Goal: Task Accomplishment & Management: Manage account settings

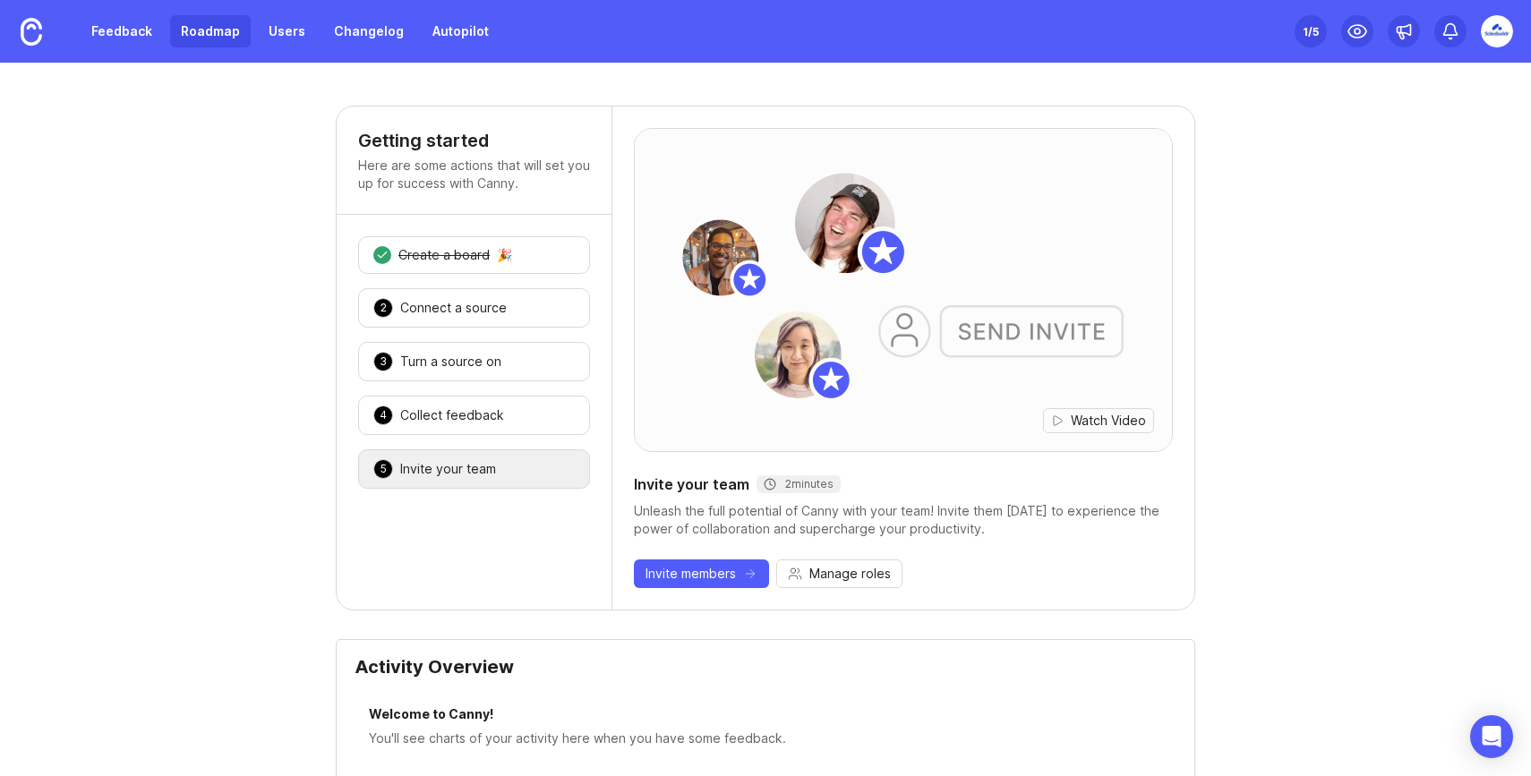
click at [209, 31] on link "Roadmap" at bounding box center [210, 31] width 81 height 32
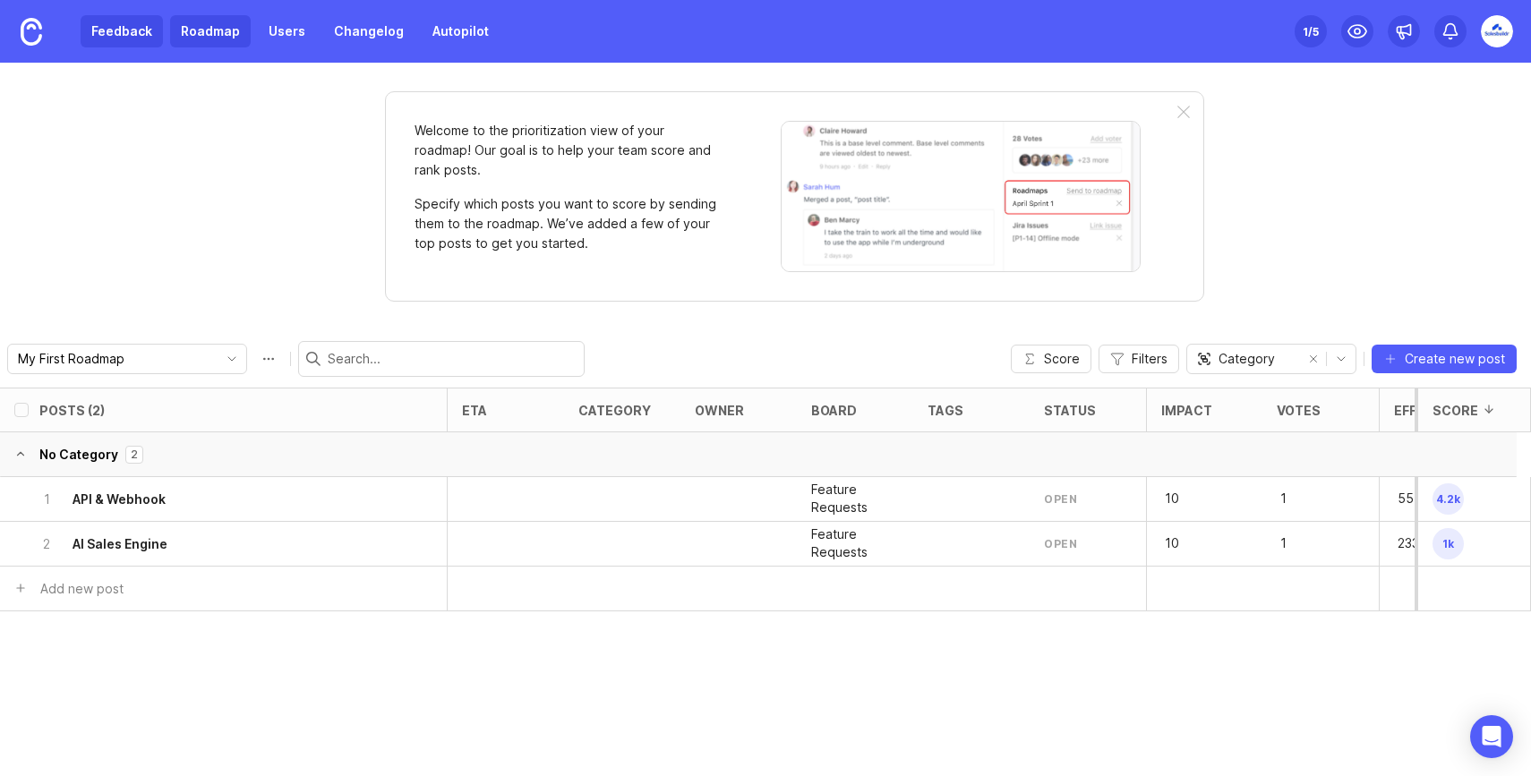
click at [145, 39] on link "Feedback" at bounding box center [122, 31] width 82 height 32
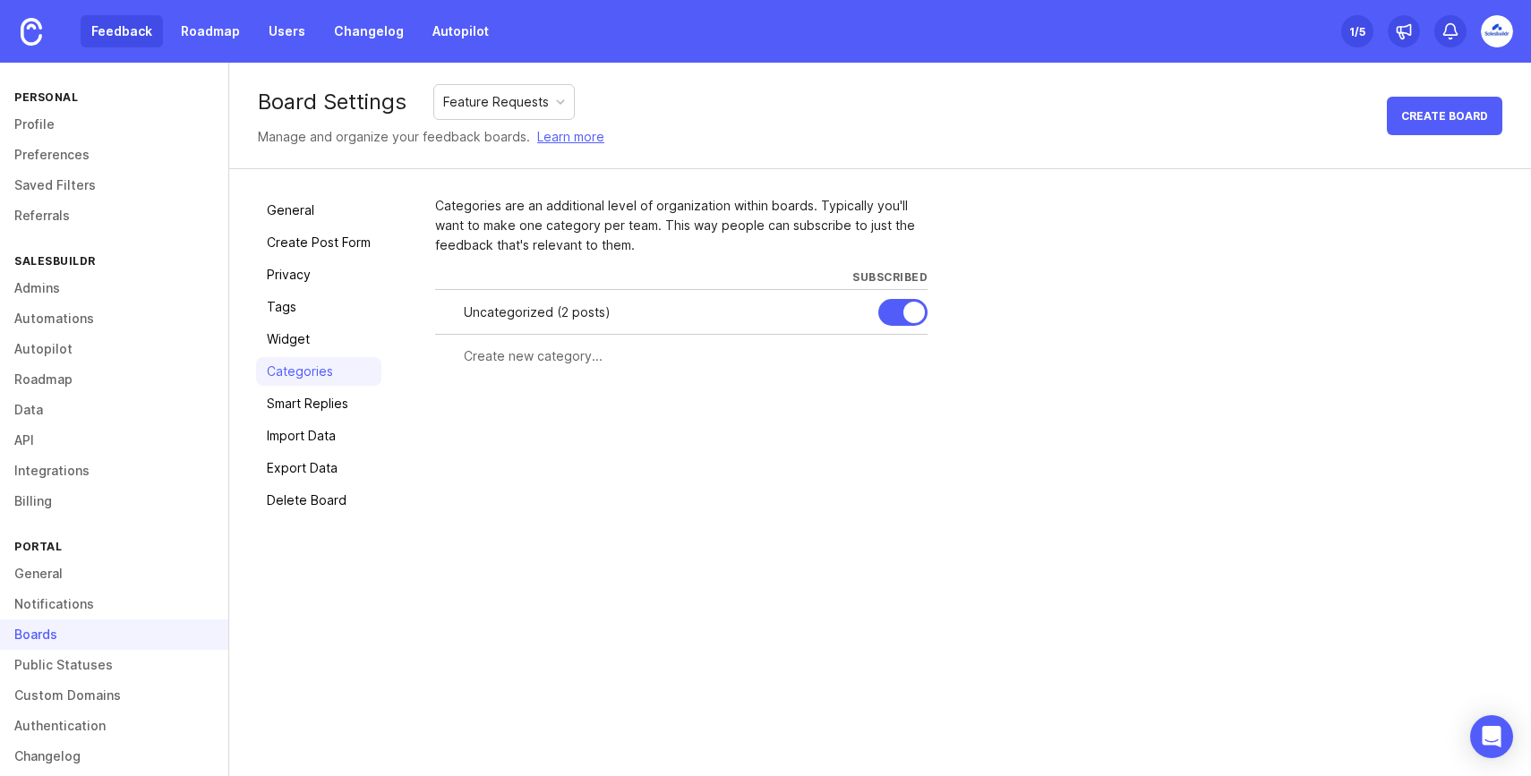
click at [137, 30] on link "Feedback" at bounding box center [122, 31] width 82 height 32
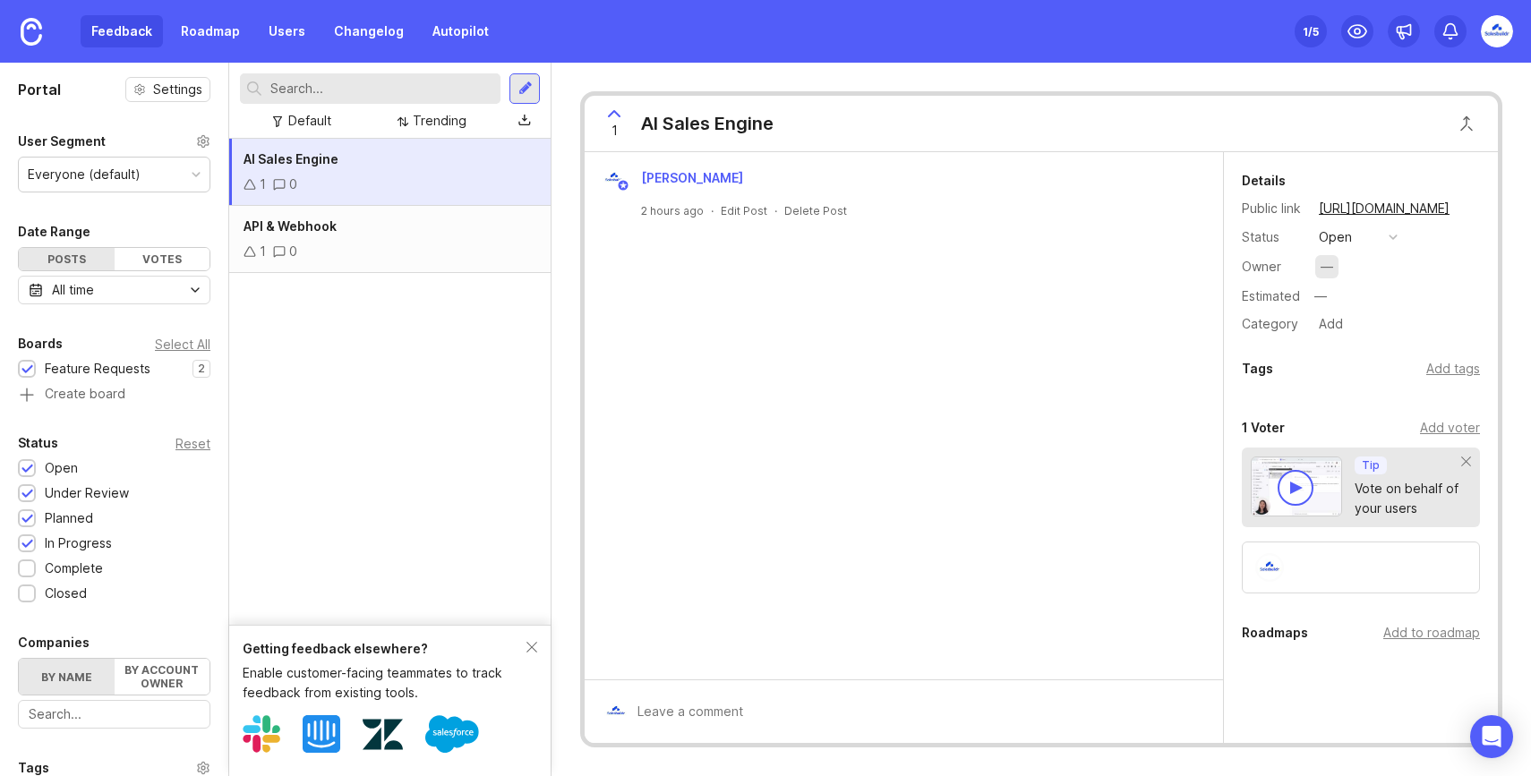
click at [1325, 263] on div "—" at bounding box center [1327, 267] width 13 height 20
click at [1393, 235] on div "button" at bounding box center [1393, 237] width 9 height 9
click at [1373, 303] on div "under review" at bounding box center [1368, 302] width 90 height 15
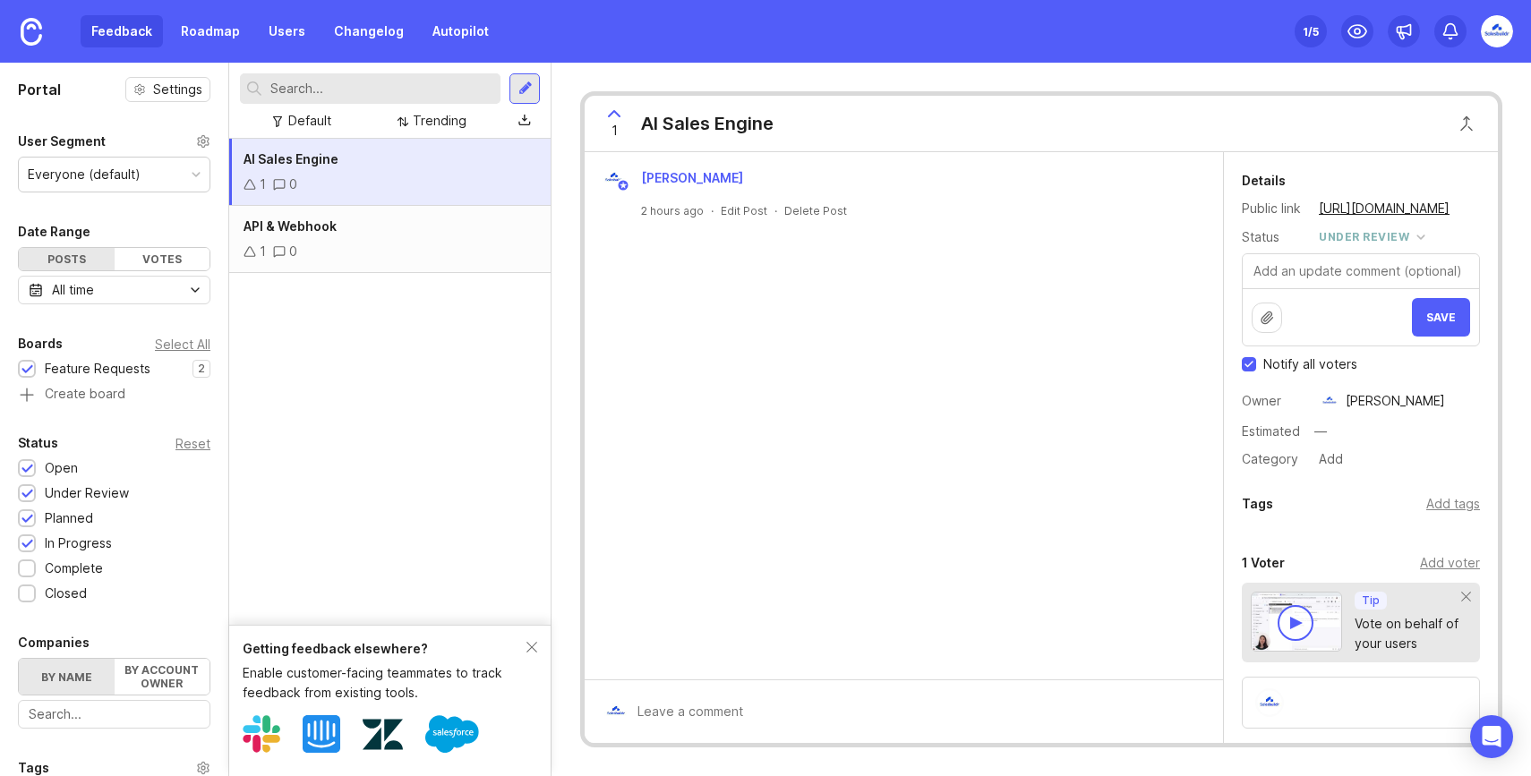
click at [1102, 398] on div "Fawad Khan 2 hours ago · Edit Post · Delete Post" at bounding box center [904, 416] width 639 height 528
click at [1334, 430] on input "text" at bounding box center [1394, 431] width 171 height 23
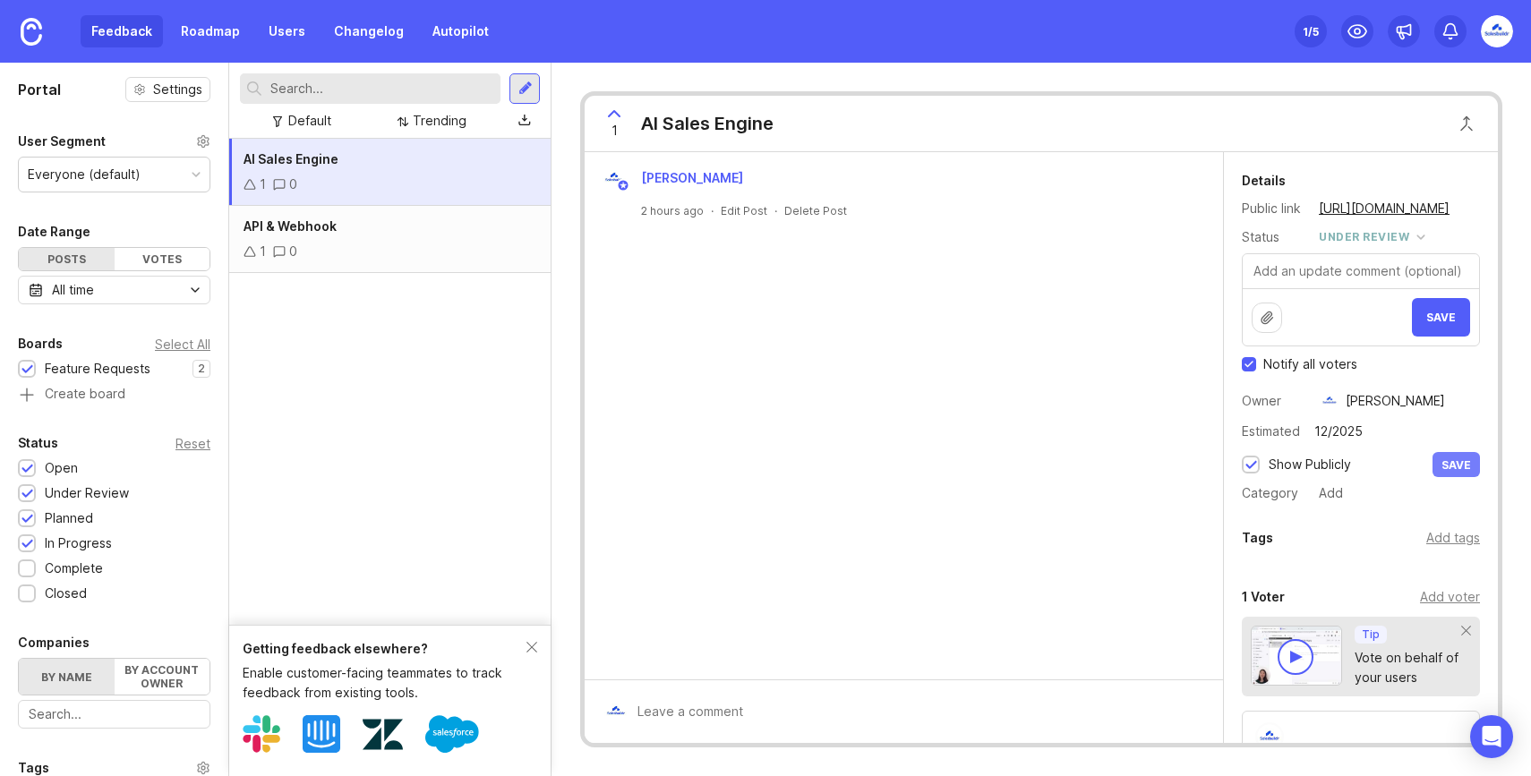
type input "12/2025"
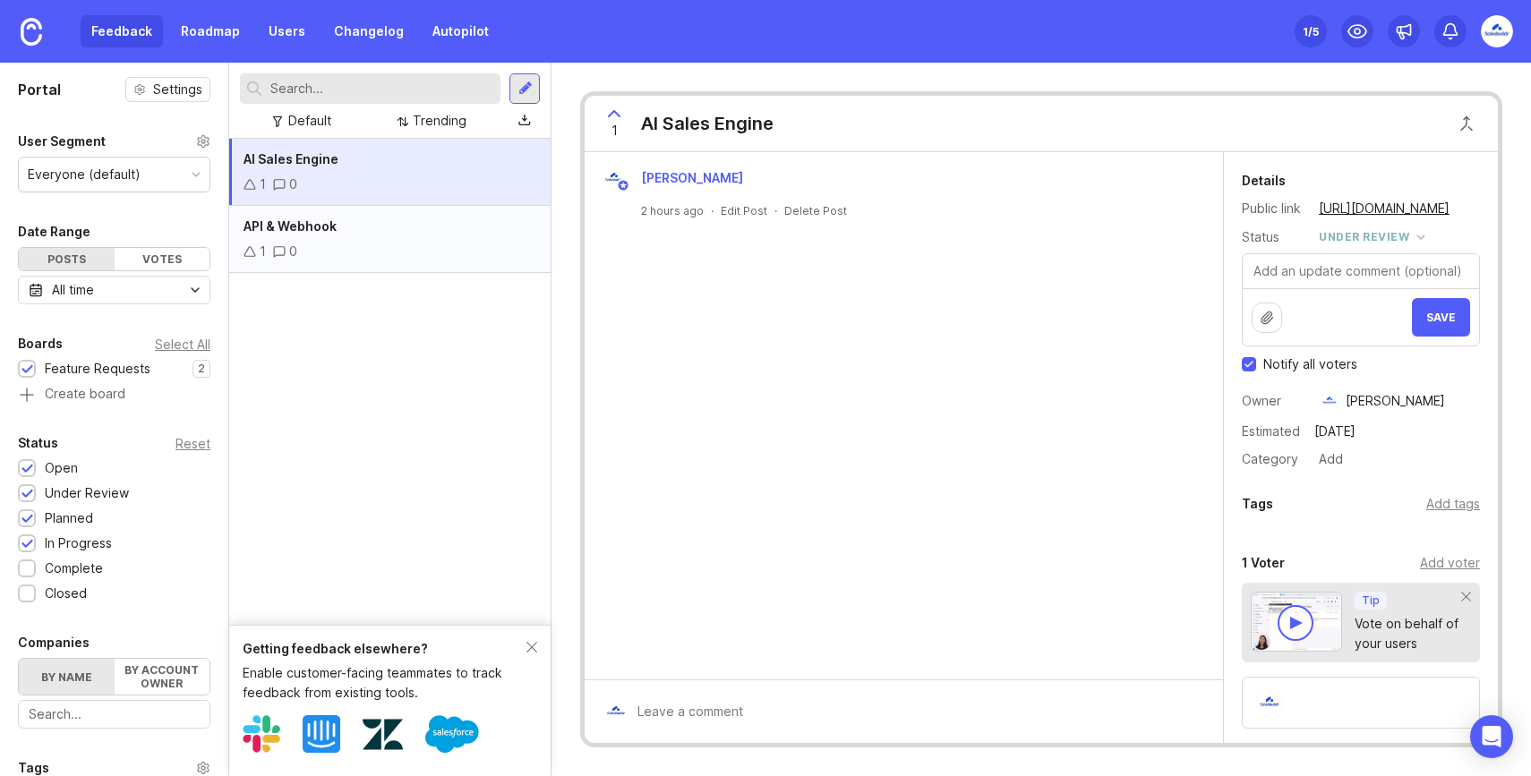
click at [364, 236] on div "API & Webhook" at bounding box center [390, 227] width 293 height 20
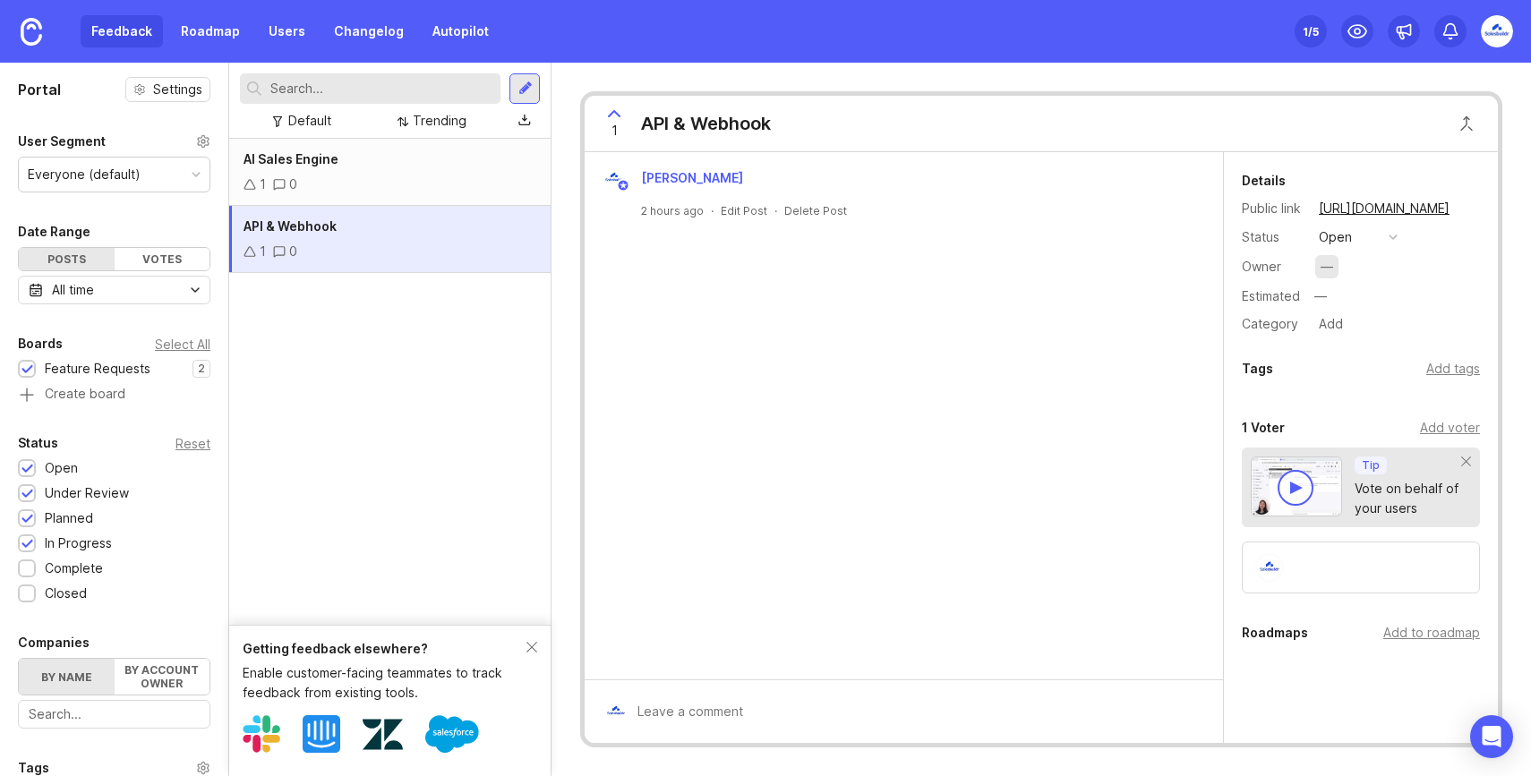
click at [1335, 267] on div "—" at bounding box center [1327, 266] width 23 height 23
click at [1388, 238] on button "open" at bounding box center [1359, 237] width 90 height 23
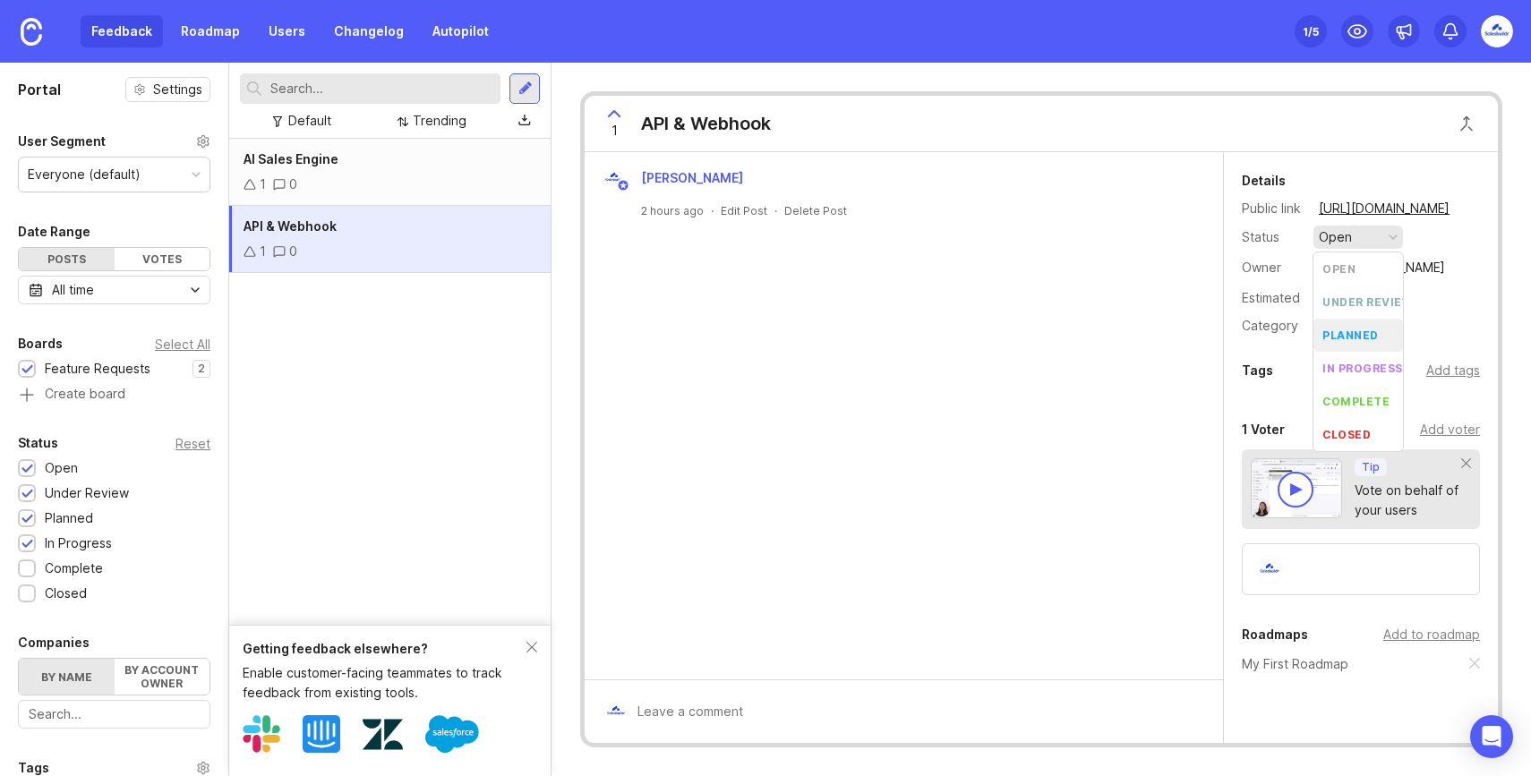
click at [1380, 329] on li "planned" at bounding box center [1359, 335] width 90 height 33
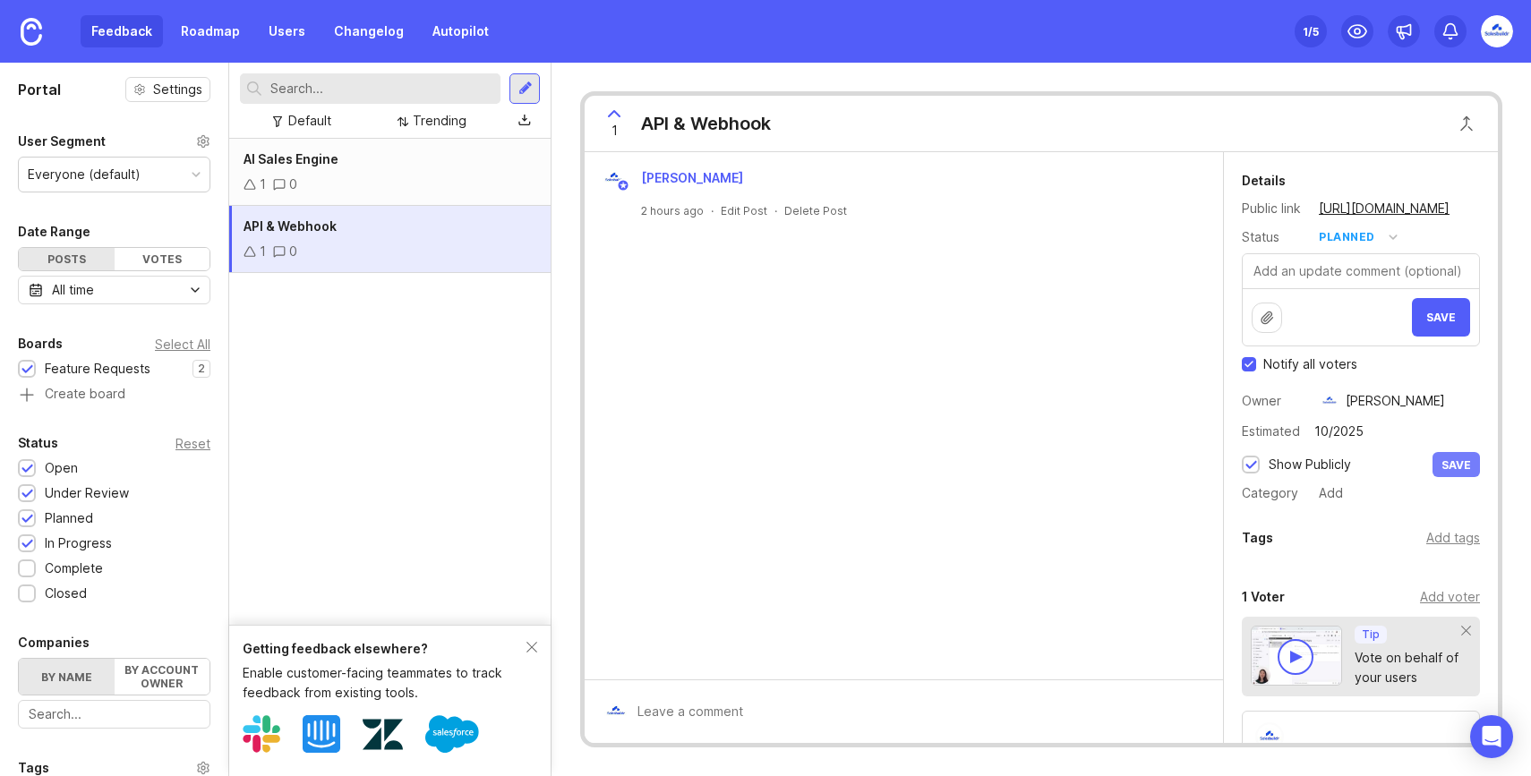
type input "10/2025"
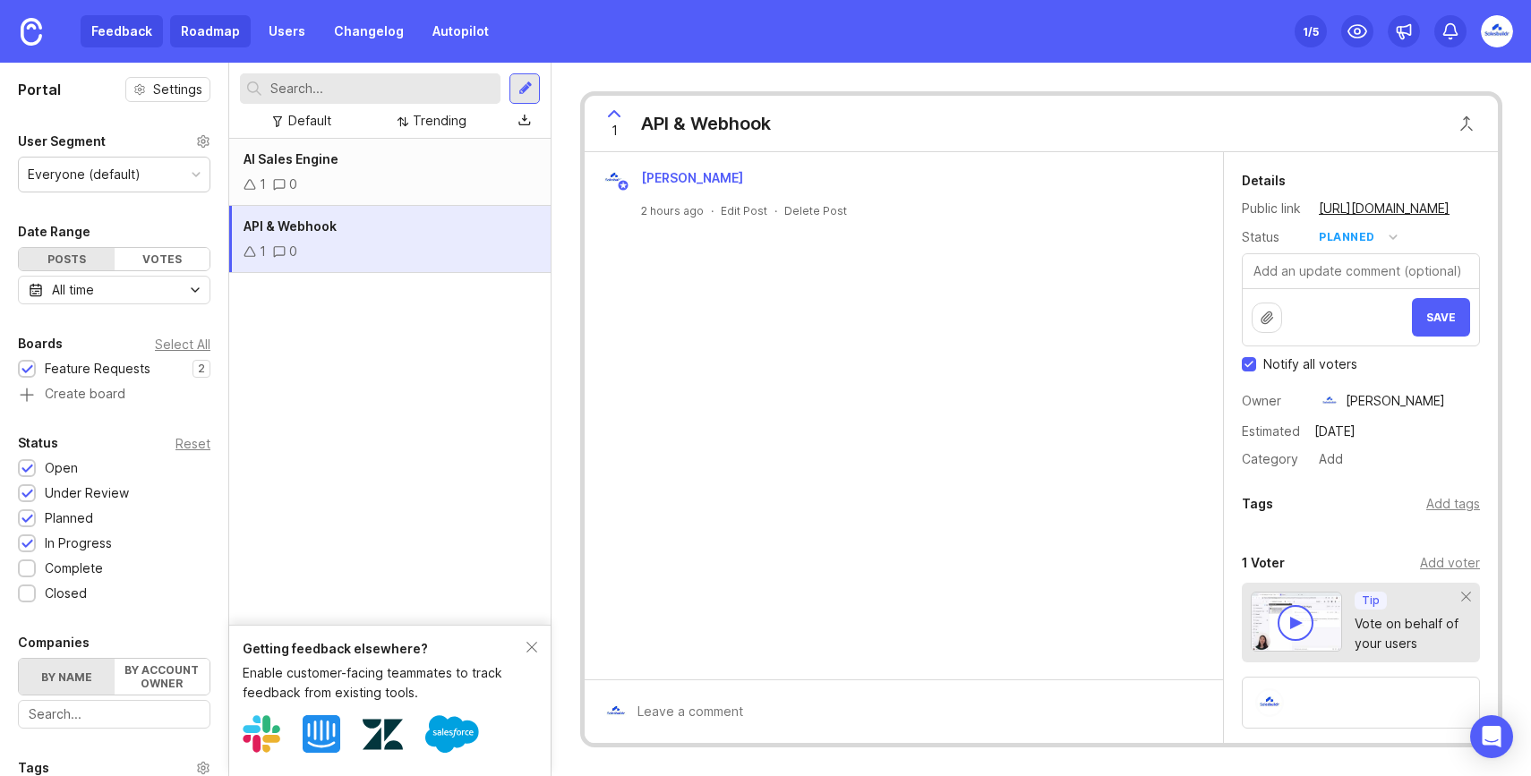
click at [215, 44] on link "Roadmap" at bounding box center [210, 31] width 81 height 32
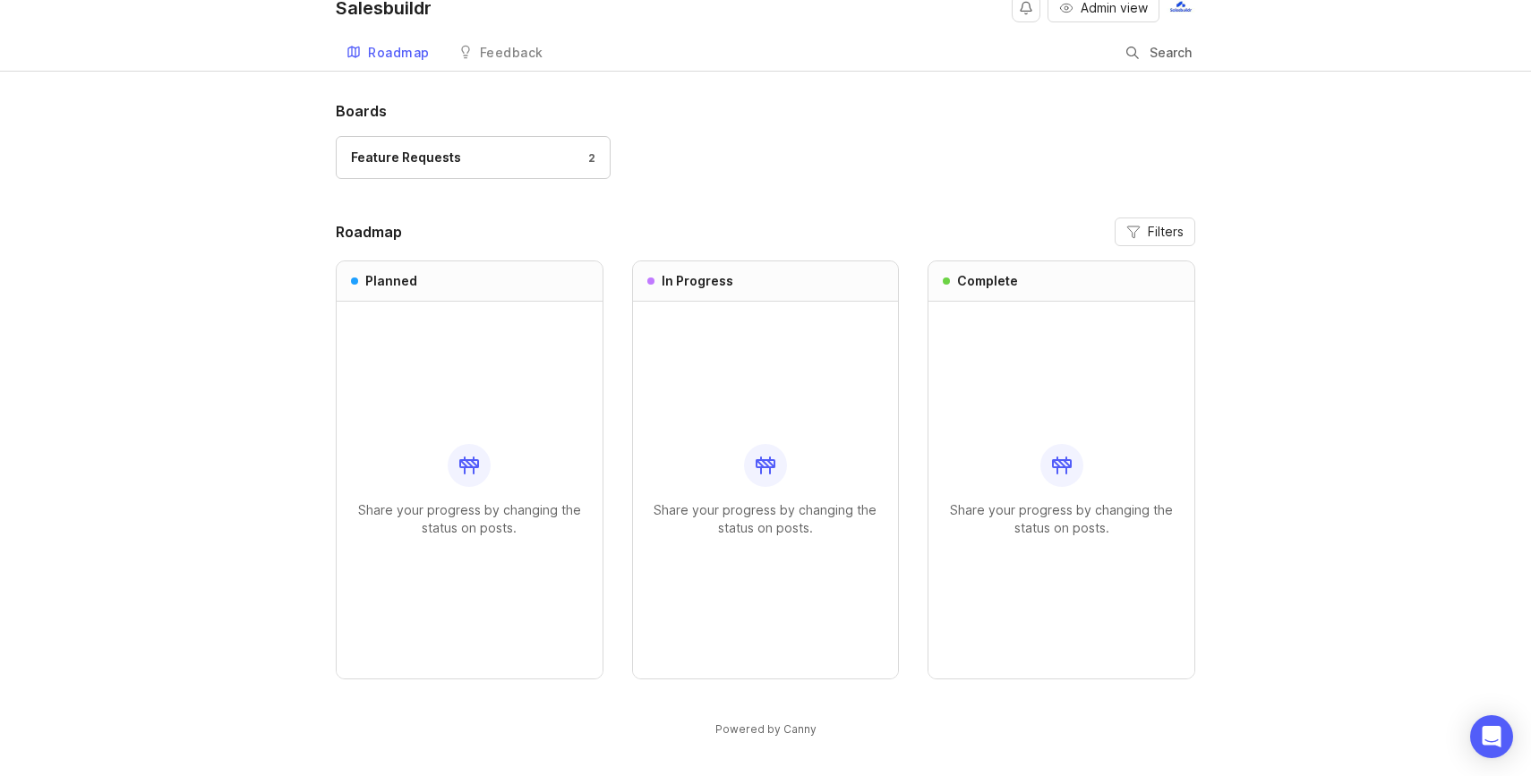
scroll to position [20, 0]
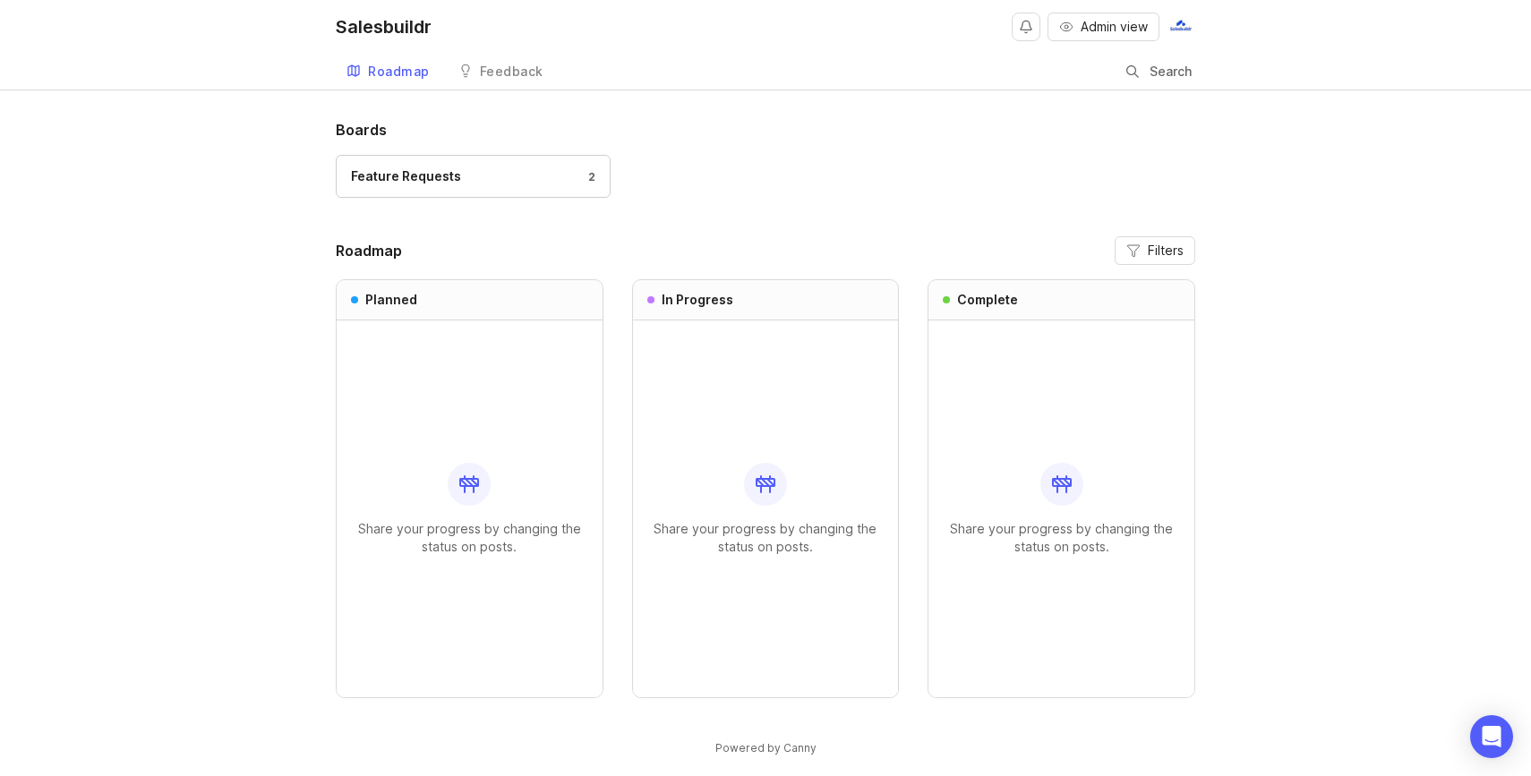
scroll to position [20, 0]
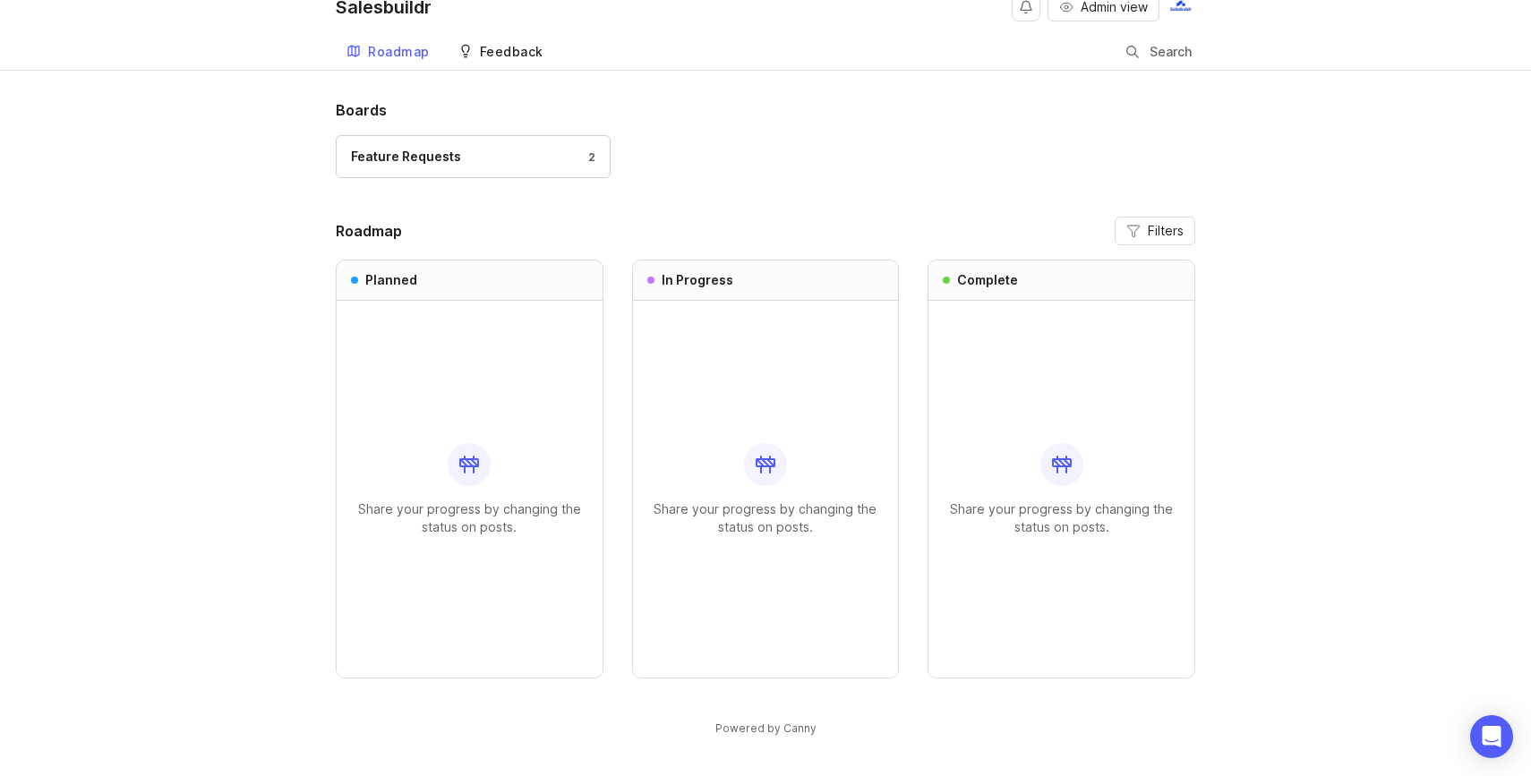
click at [489, 60] on link "Feedback" at bounding box center [501, 52] width 107 height 37
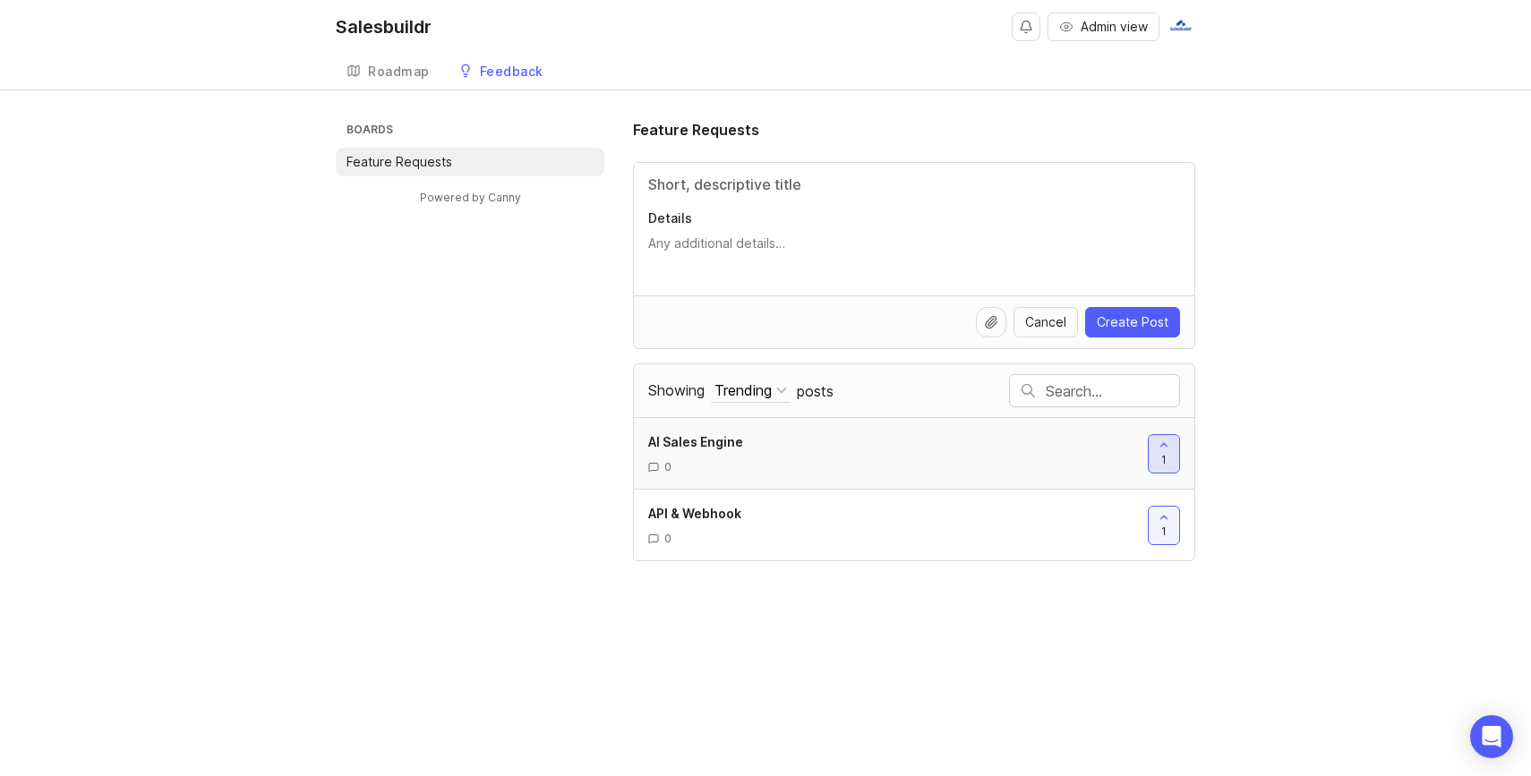
click at [1166, 442] on icon at bounding box center [1164, 445] width 13 height 13
click at [1165, 463] on span "0" at bounding box center [1164, 459] width 7 height 15
click at [1165, 463] on span "1" at bounding box center [1164, 459] width 5 height 15
click at [1165, 463] on span "0" at bounding box center [1164, 459] width 7 height 15
click at [1231, 494] on div "Boards Feature Requests Powered by Canny Feature Requests Details Cancel Create…" at bounding box center [765, 340] width 1531 height 442
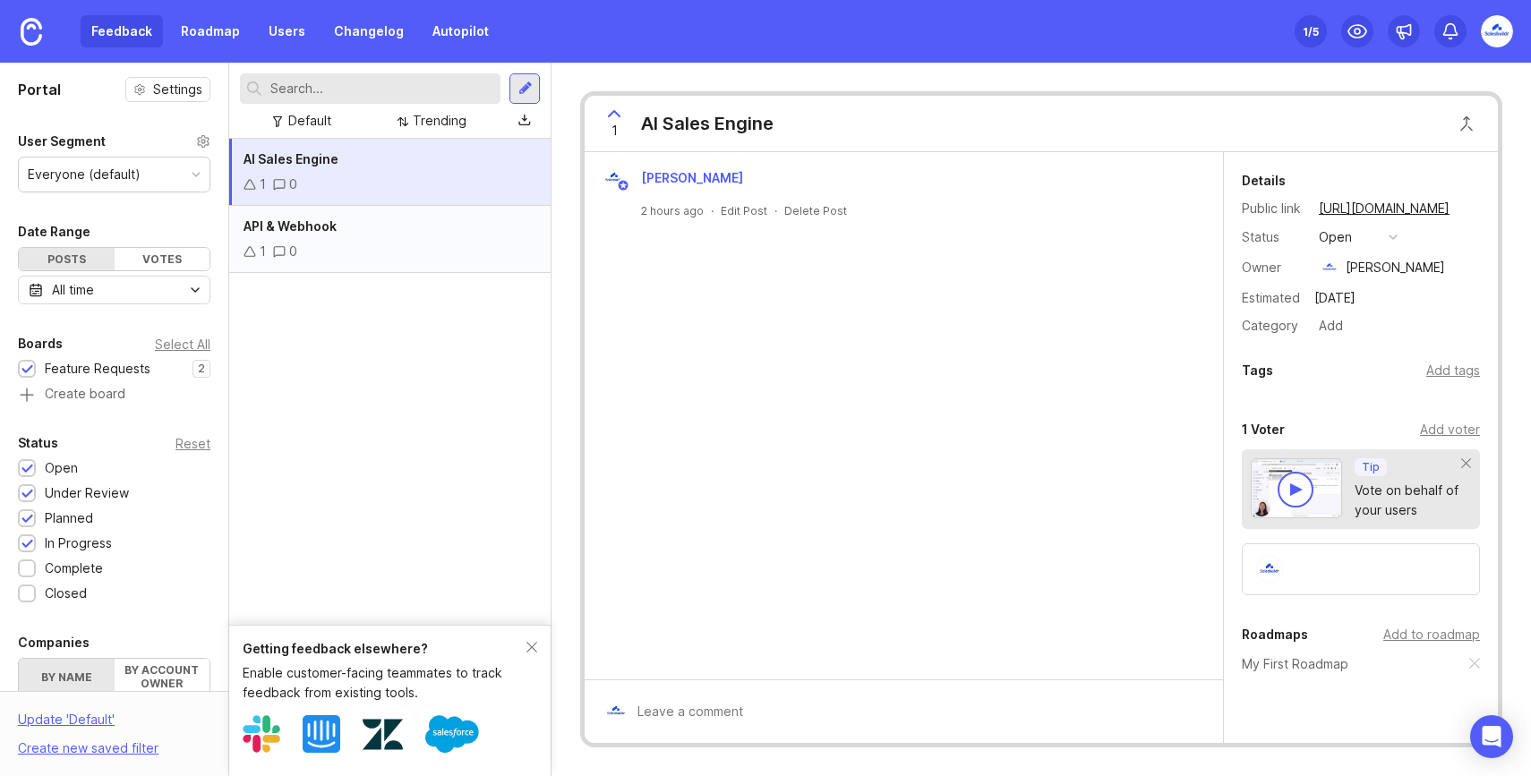
click at [442, 238] on div "API & Webhook 1 0" at bounding box center [390, 239] width 322 height 67
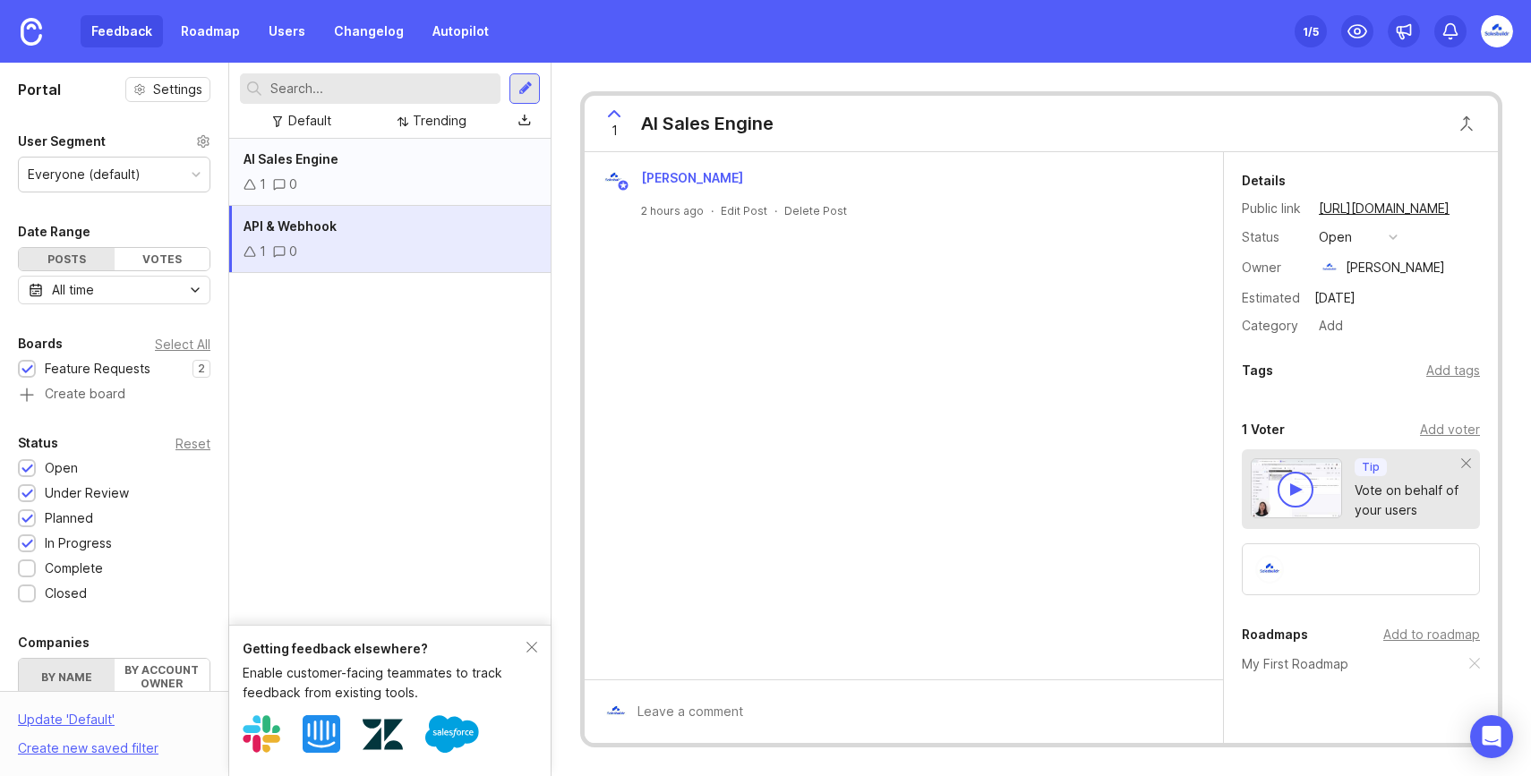
click at [425, 183] on div "1 0" at bounding box center [390, 185] width 293 height 20
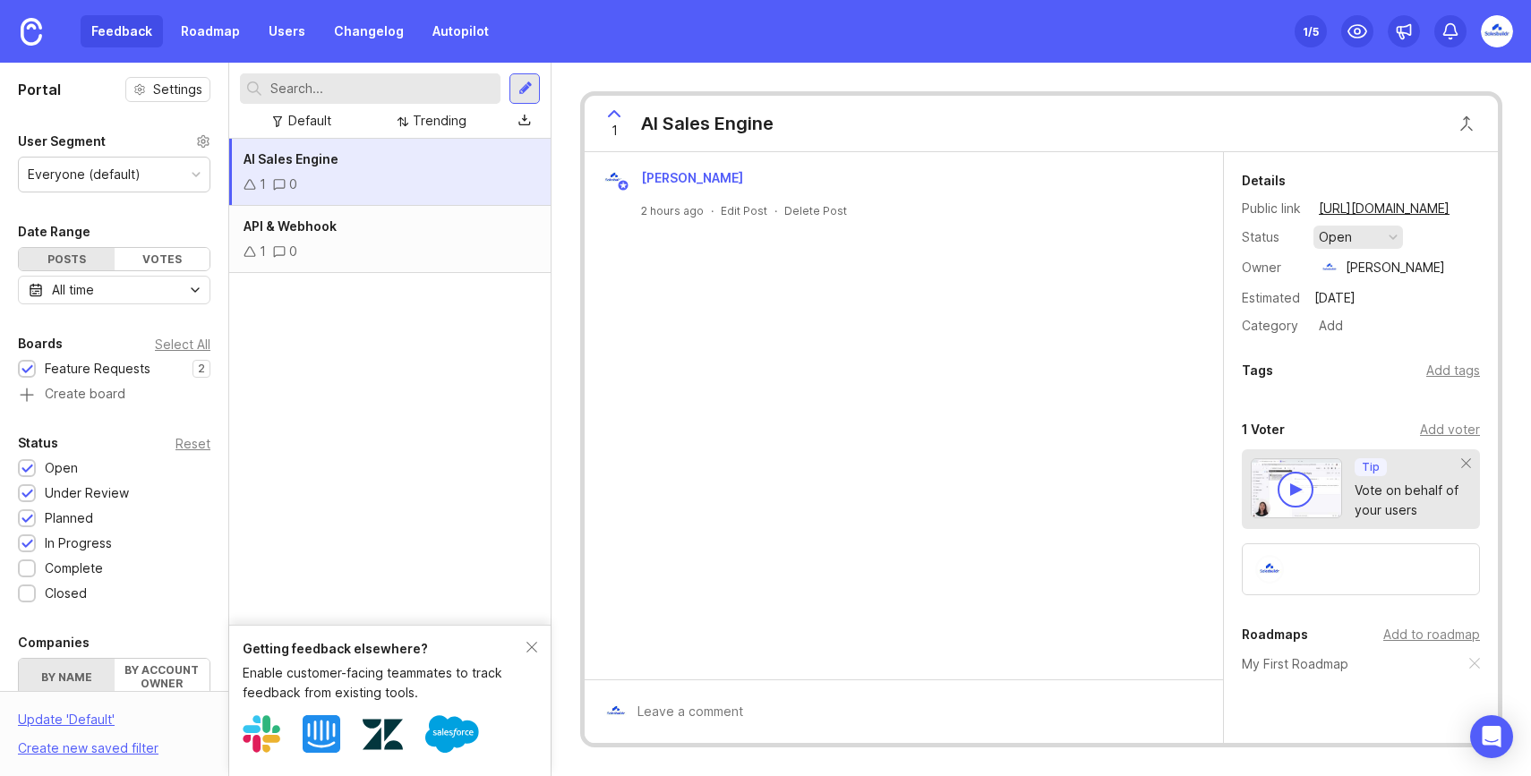
click at [1393, 242] on button "open" at bounding box center [1359, 237] width 90 height 23
click at [1366, 362] on div "in progress" at bounding box center [1363, 368] width 81 height 15
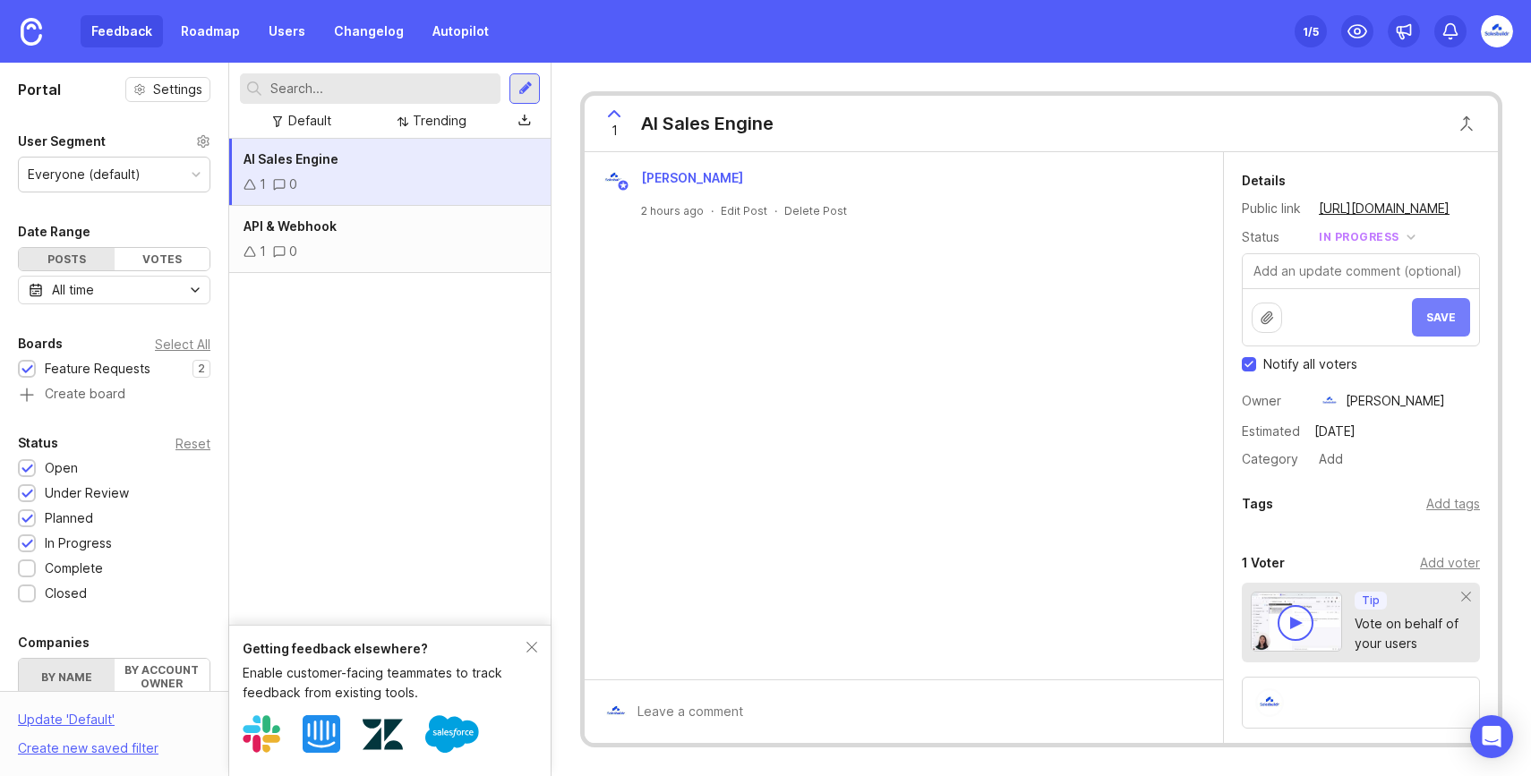
click at [1441, 311] on span "Save" at bounding box center [1442, 317] width 30 height 13
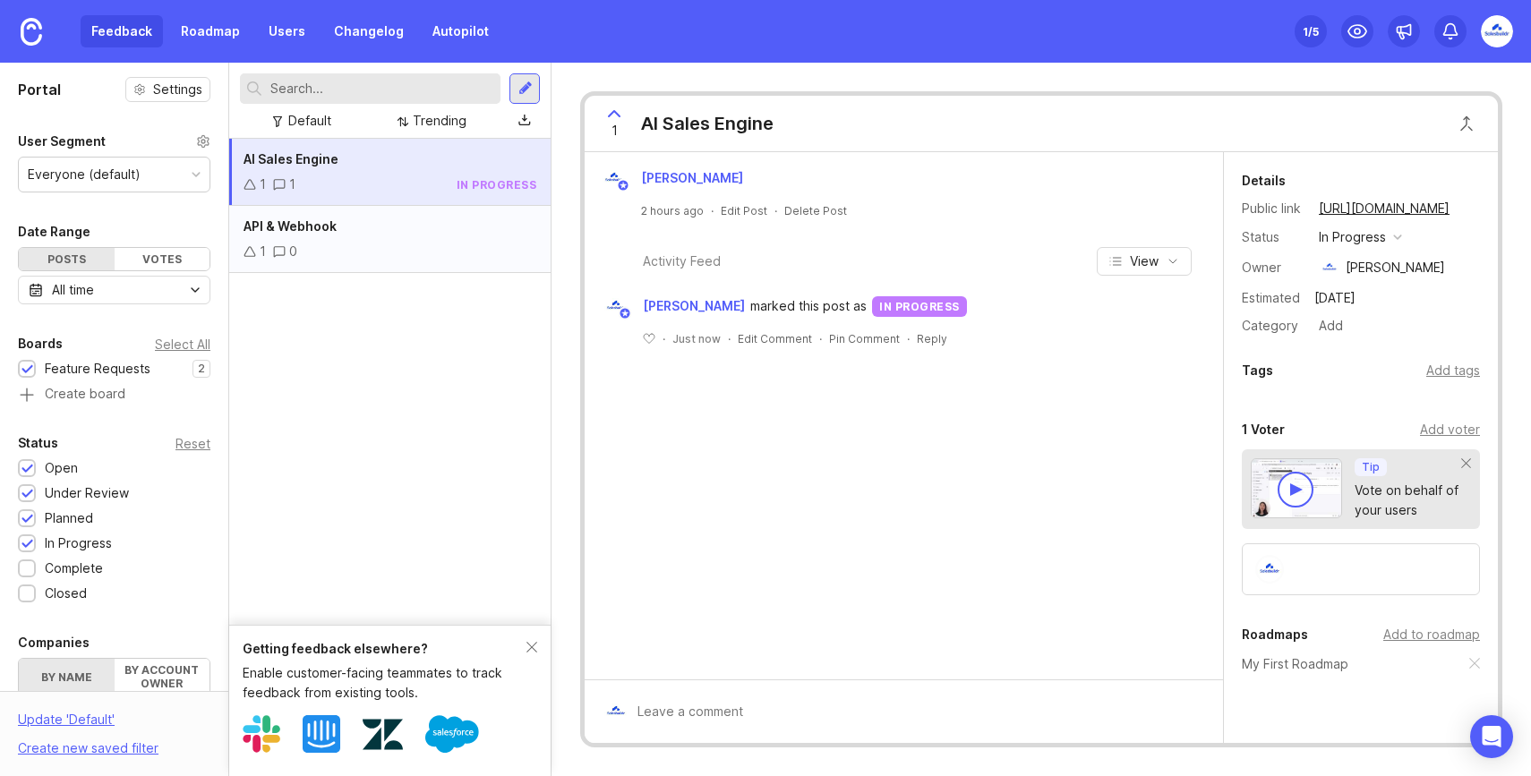
click at [431, 259] on div "1 0" at bounding box center [390, 252] width 293 height 20
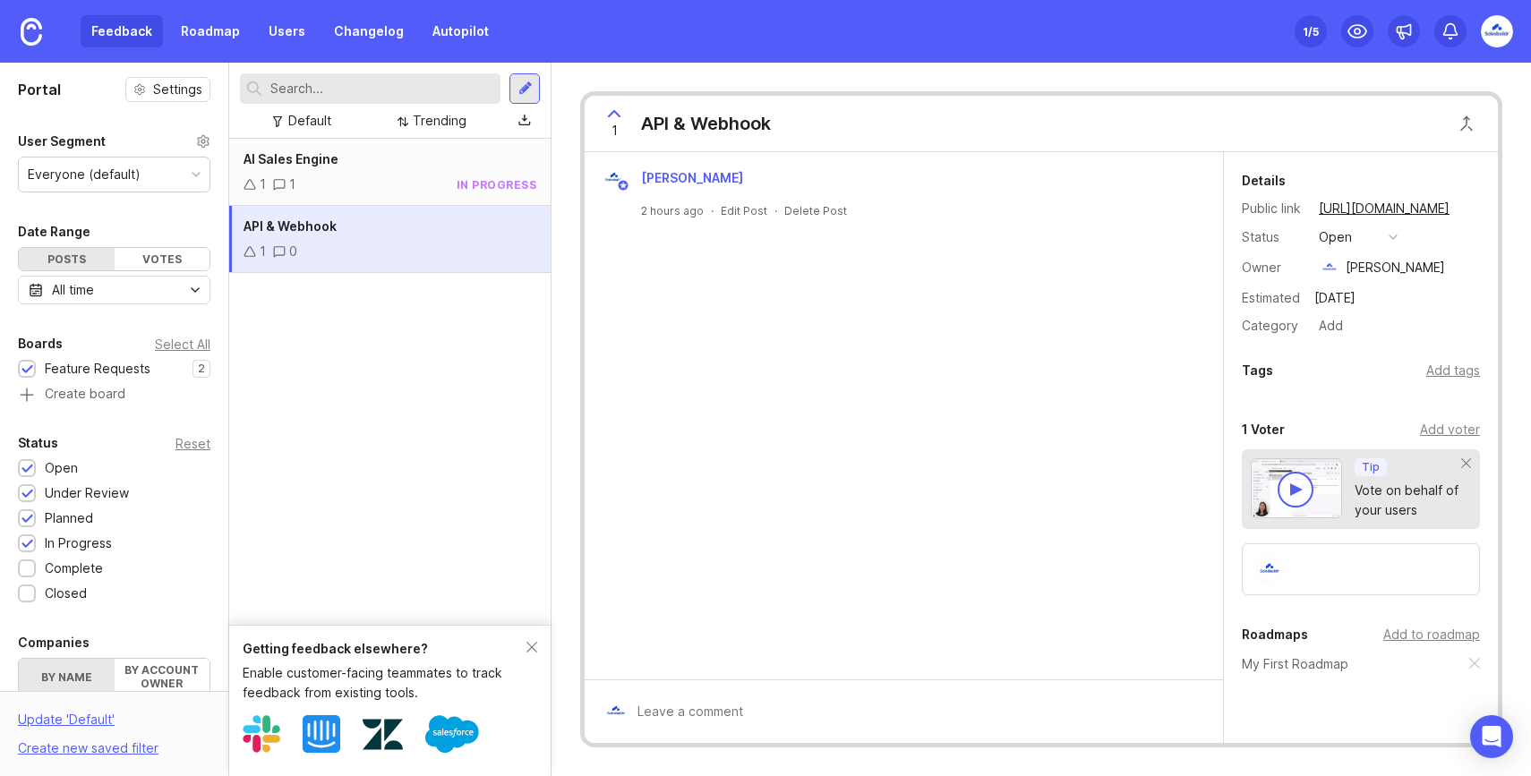
click at [1408, 236] on div "Status open" at bounding box center [1361, 237] width 238 height 23
click at [1384, 235] on button "open" at bounding box center [1359, 237] width 90 height 23
click at [1352, 338] on div "planned" at bounding box center [1351, 335] width 56 height 15
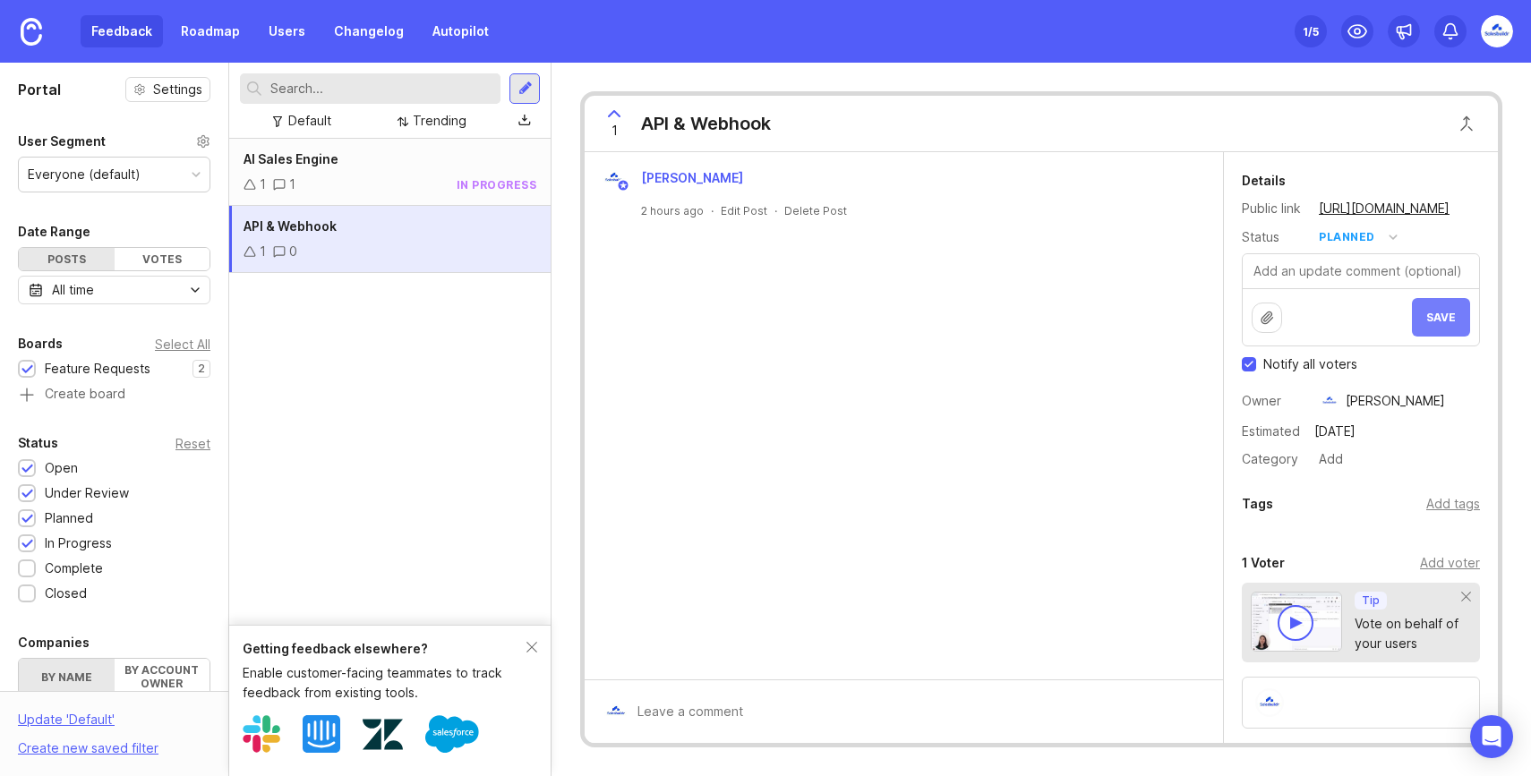
click at [1442, 319] on span "Save" at bounding box center [1442, 317] width 30 height 13
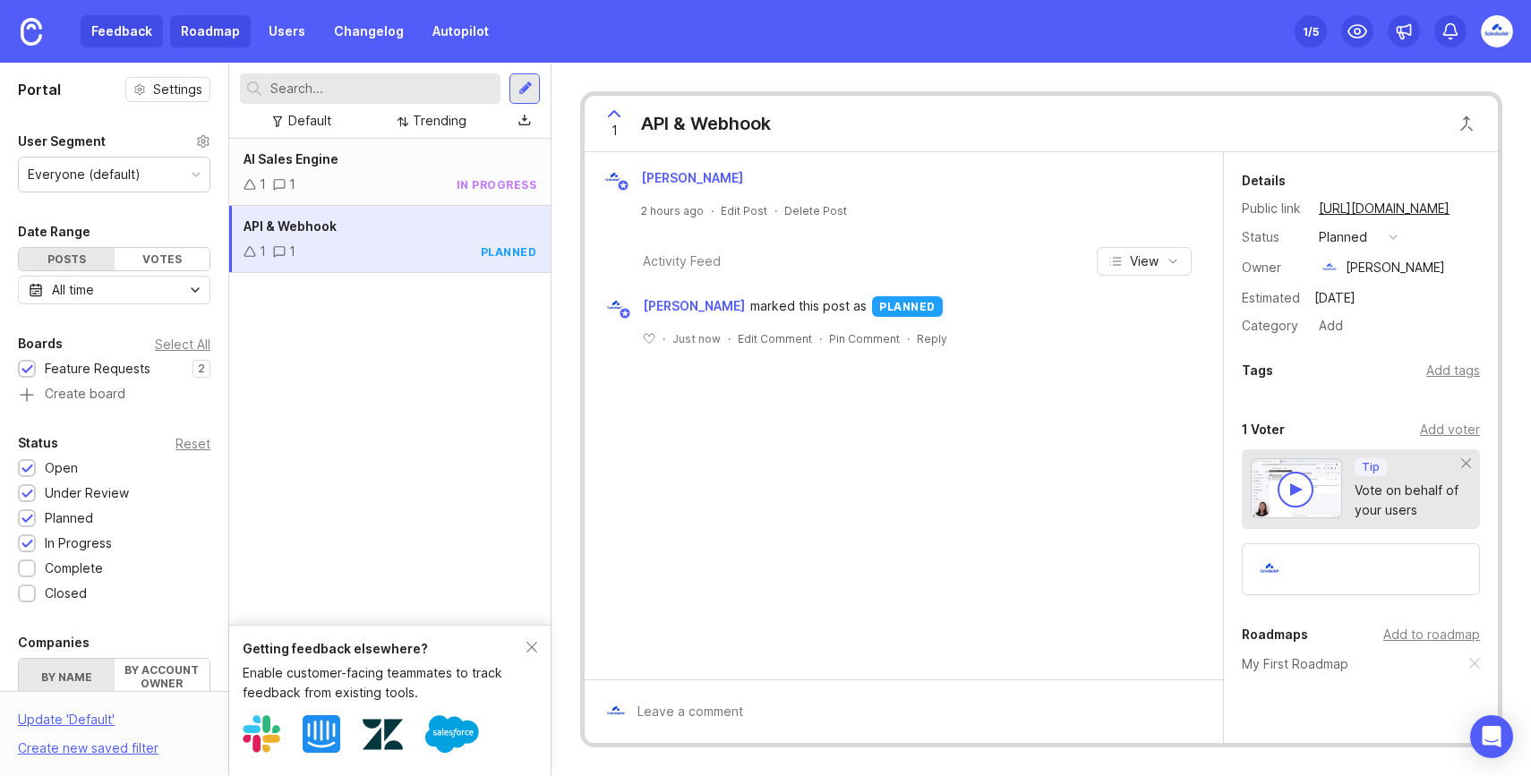
click at [195, 15] on link "Roadmap" at bounding box center [210, 31] width 81 height 32
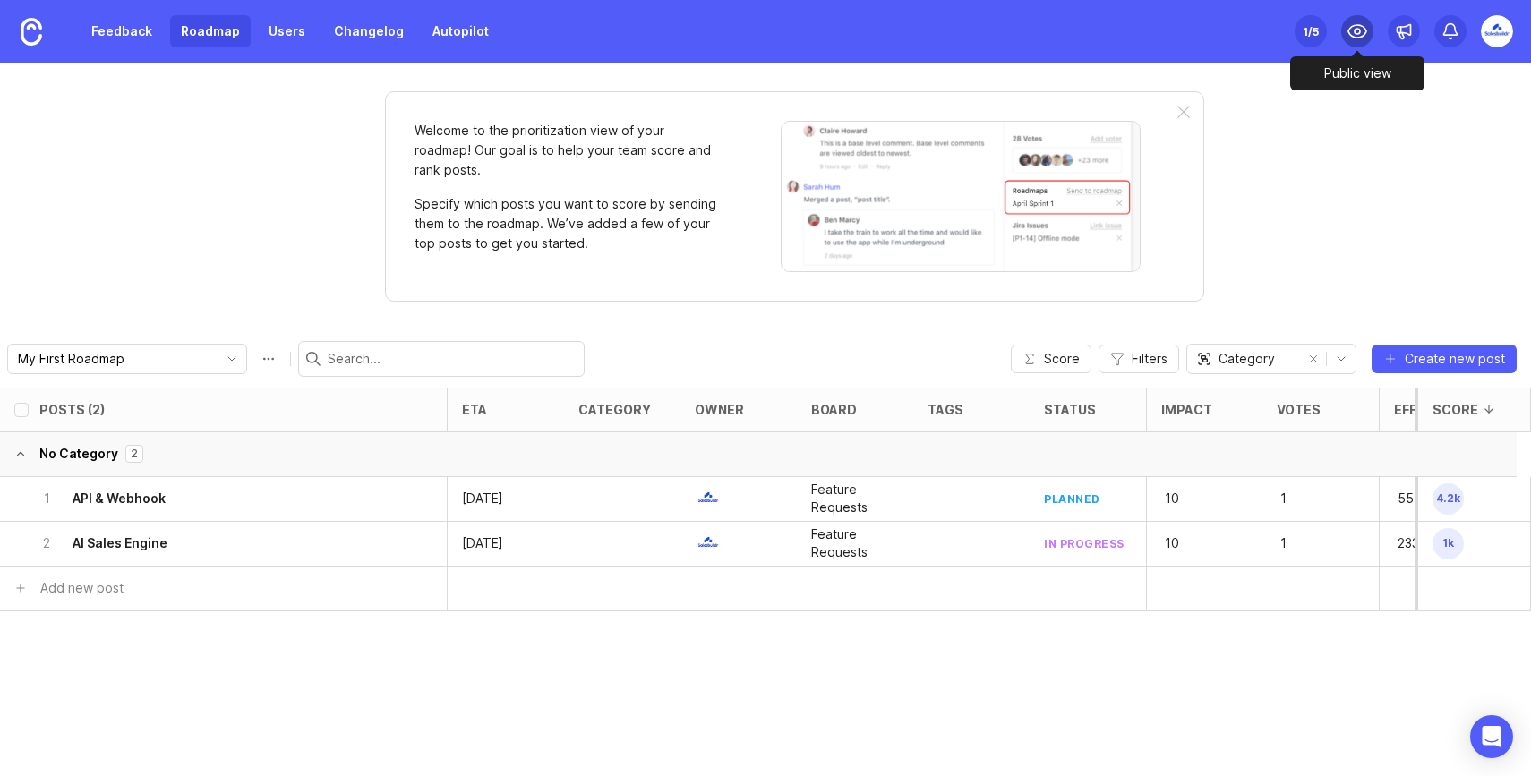
click at [1359, 29] on circle at bounding box center [1357, 31] width 5 height 5
